Goal: Task Accomplishment & Management: Use online tool/utility

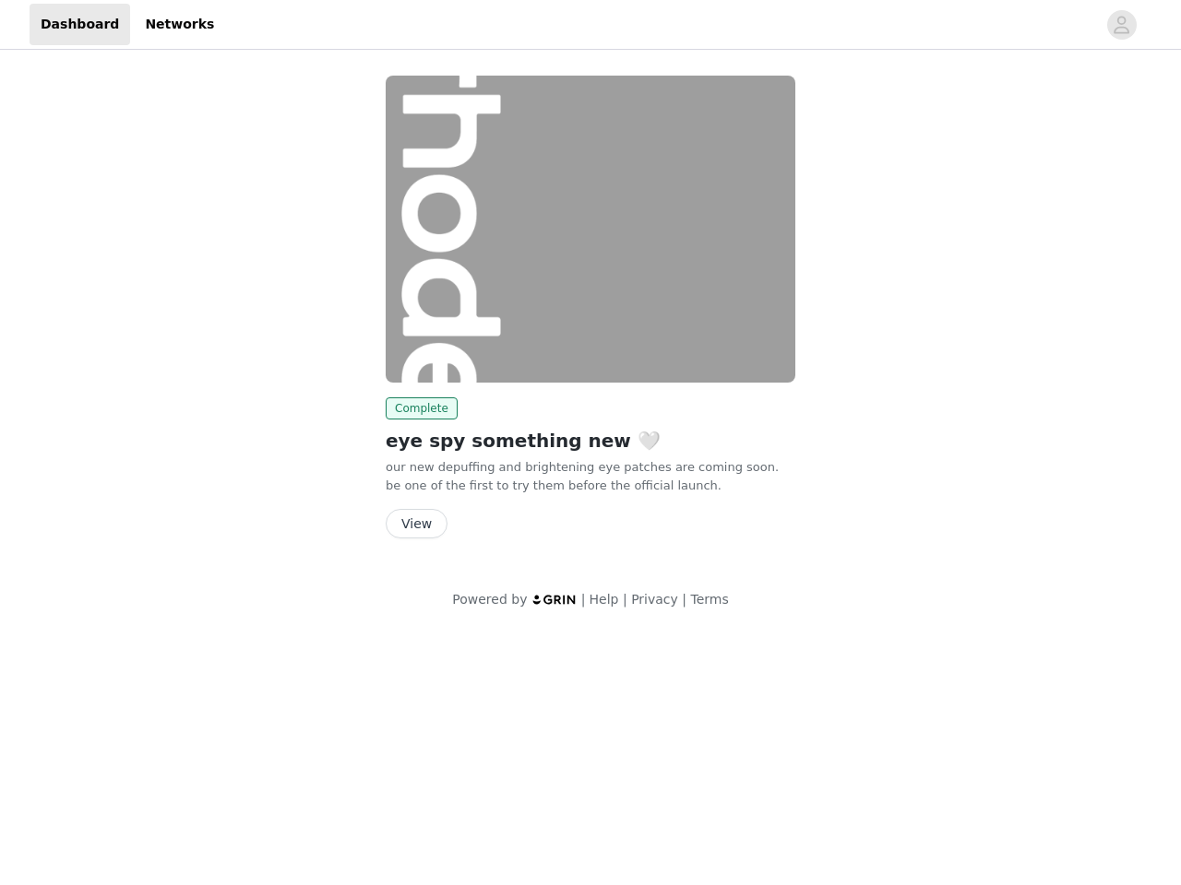
click at [590, 315] on img at bounding box center [591, 229] width 410 height 307
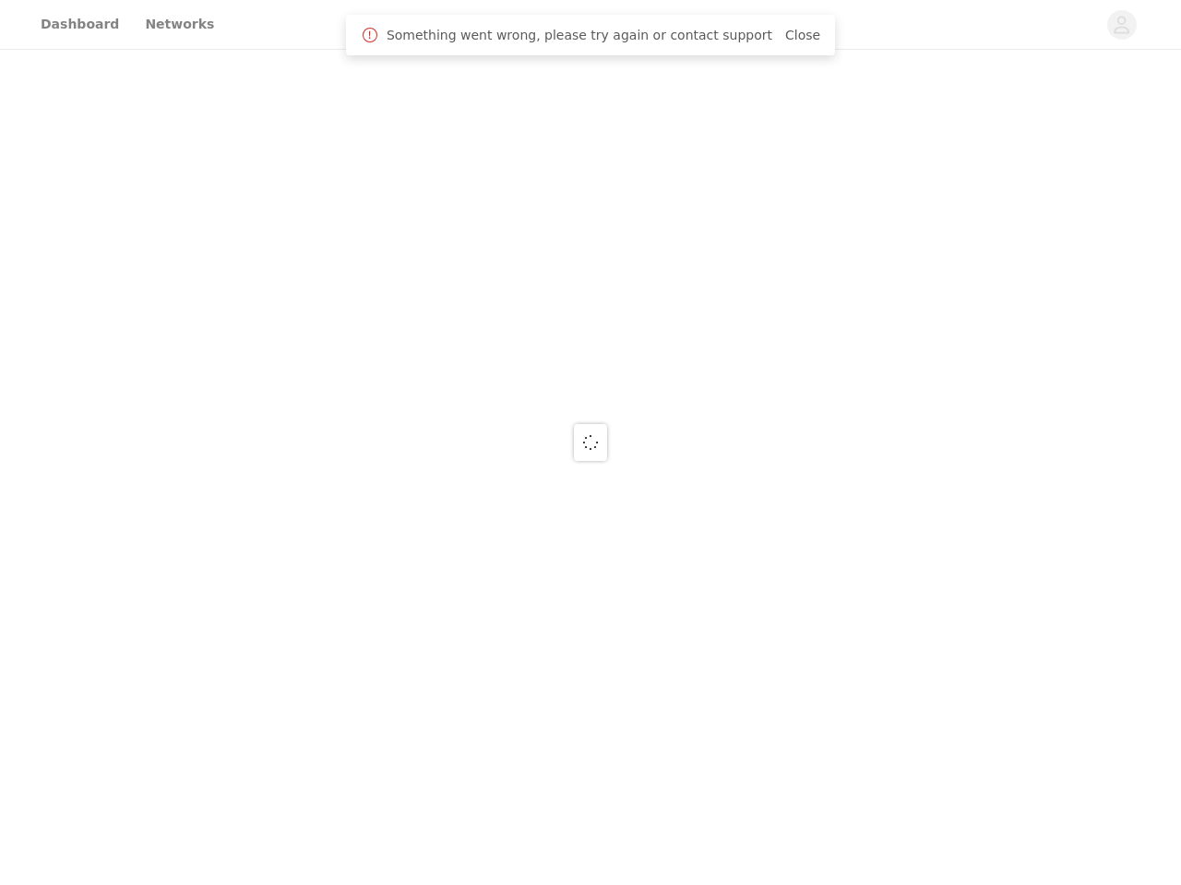
click at [590, 25] on div at bounding box center [590, 442] width 1181 height 885
click at [1122, 25] on div at bounding box center [590, 442] width 1181 height 885
click at [590, 229] on div at bounding box center [590, 442] width 1181 height 885
click at [418, 409] on div at bounding box center [590, 442] width 1181 height 885
click at [415, 524] on div at bounding box center [590, 442] width 1181 height 885
